Goal: Task Accomplishment & Management: Manage account settings

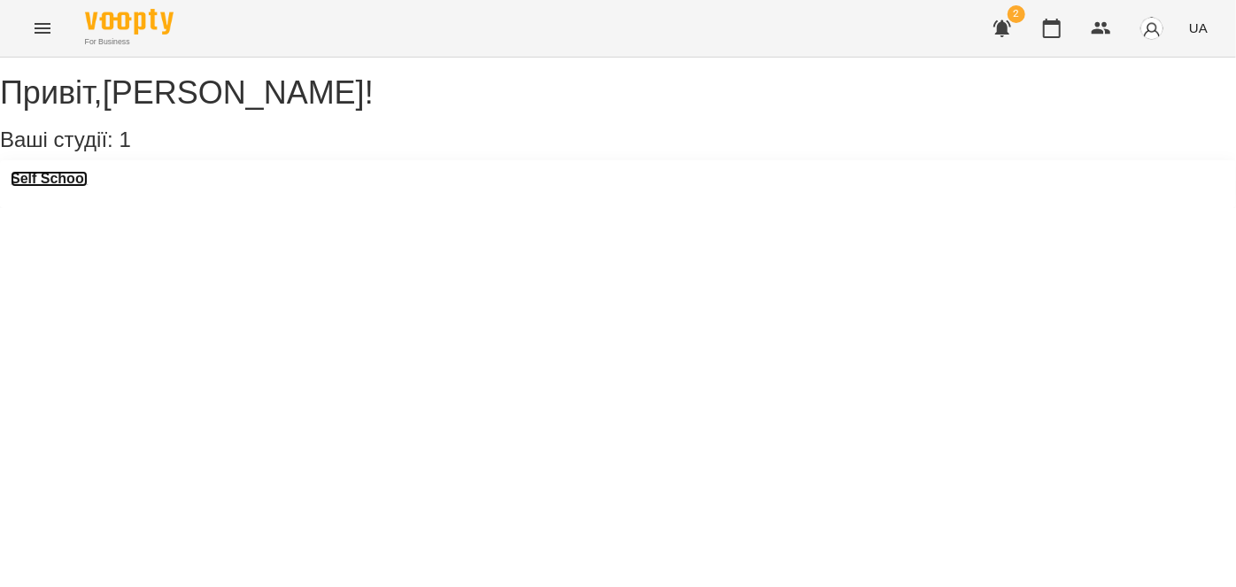
click at [58, 187] on h3 "Self School" at bounding box center [49, 179] width 77 height 16
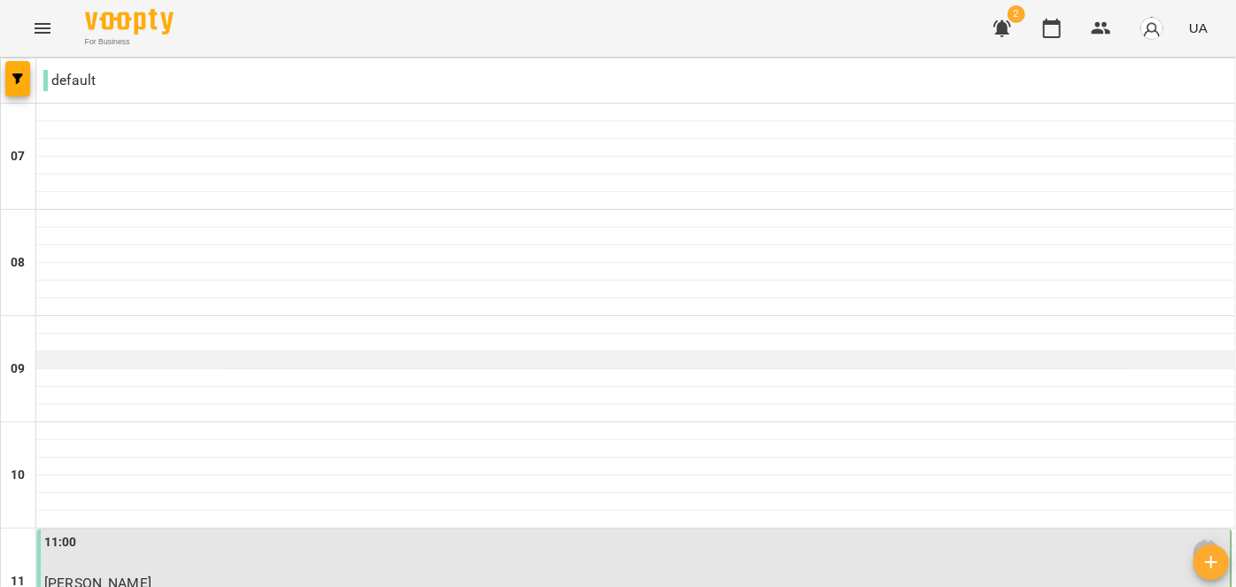
scroll to position [1334, 0]
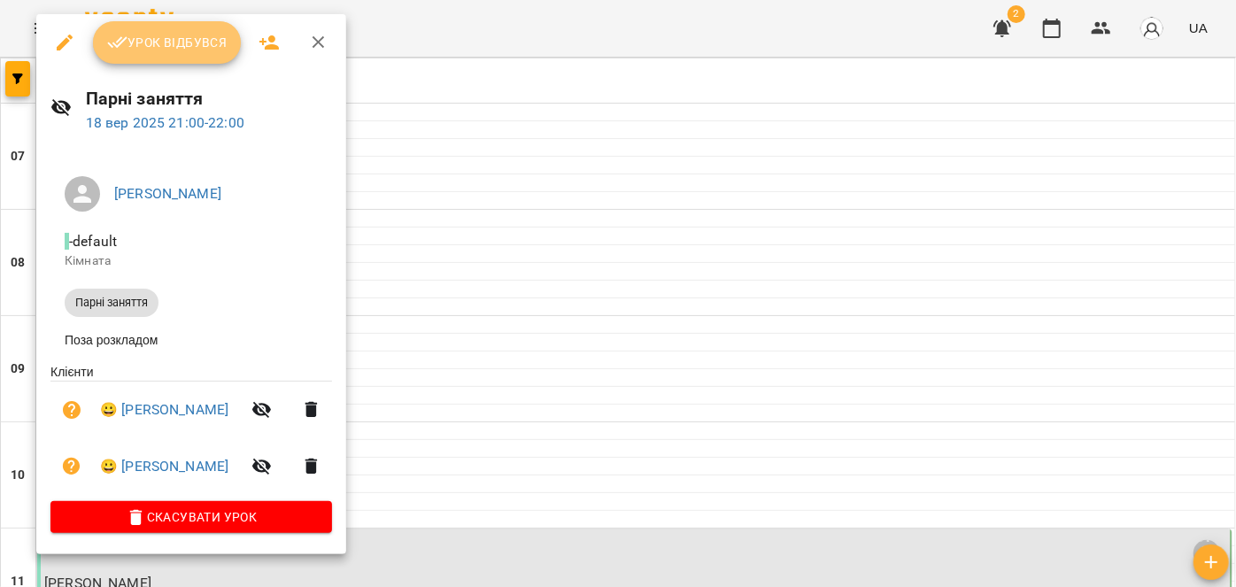
click at [210, 46] on span "Урок відбувся" at bounding box center [167, 42] width 120 height 21
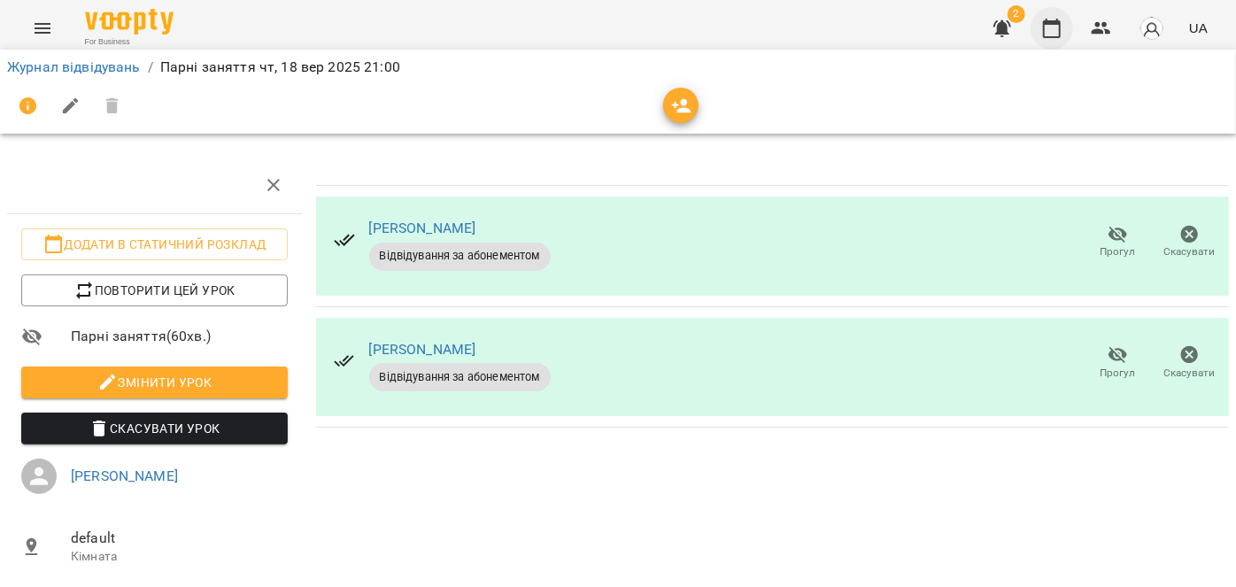
click at [1053, 27] on icon "button" at bounding box center [1052, 28] width 21 height 21
